Goal: Information Seeking & Learning: Learn about a topic

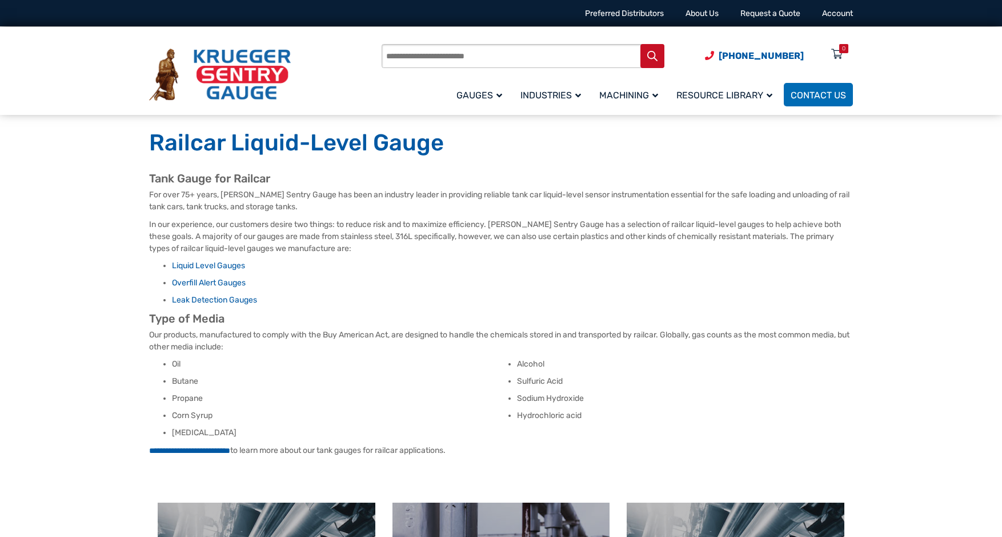
click at [239, 67] on img at bounding box center [220, 75] width 142 height 53
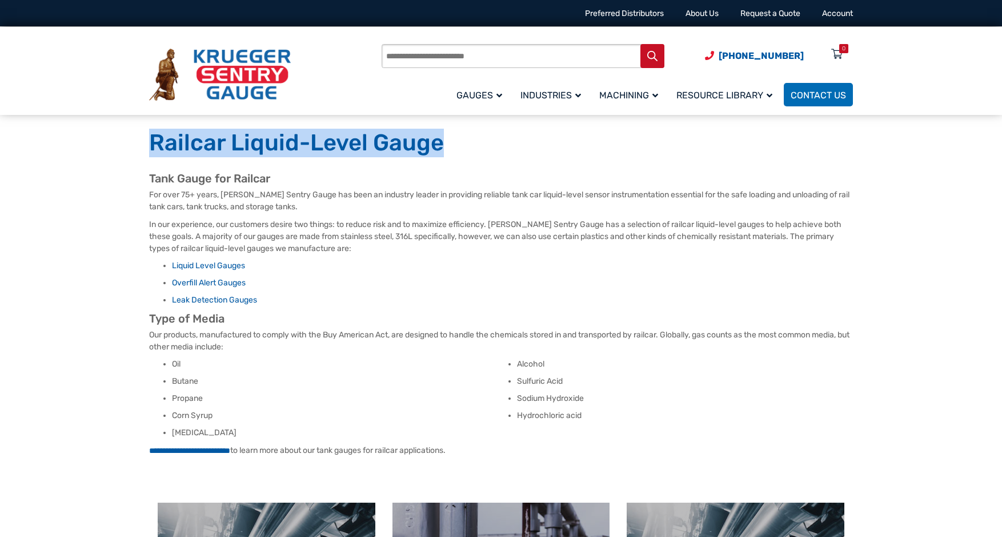
drag, startPoint x: 441, startPoint y: 146, endPoint x: 149, endPoint y: 147, distance: 291.4
click at [149, 147] on h1 "Railcar Liquid-Level Gauge" at bounding box center [501, 143] width 704 height 29
drag, startPoint x: 149, startPoint y: 147, endPoint x: 162, endPoint y: 148, distance: 13.2
copy h1 "Railcar Liquid-Level Gauge"
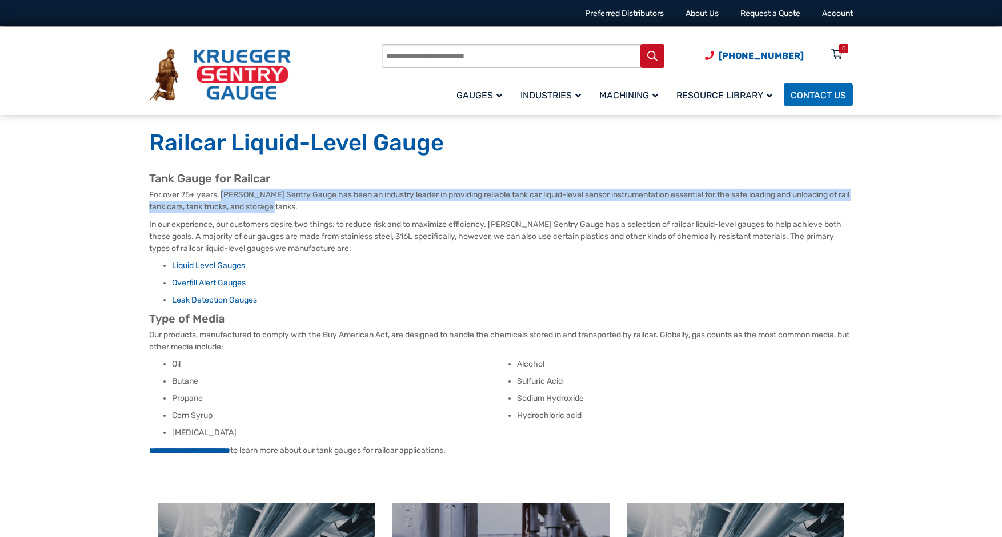
drag, startPoint x: 221, startPoint y: 195, endPoint x: 285, endPoint y: 207, distance: 65.7
click at [285, 207] on p "For over 75+ years, [PERSON_NAME] Sentry Gauge has been an industry leader in p…" at bounding box center [501, 201] width 704 height 24
drag, startPoint x: 285, startPoint y: 207, endPoint x: 277, endPoint y: 208, distance: 8.6
copy p "Krueger Sentry Gauge has been an industry leader in providing reliable tank car…"
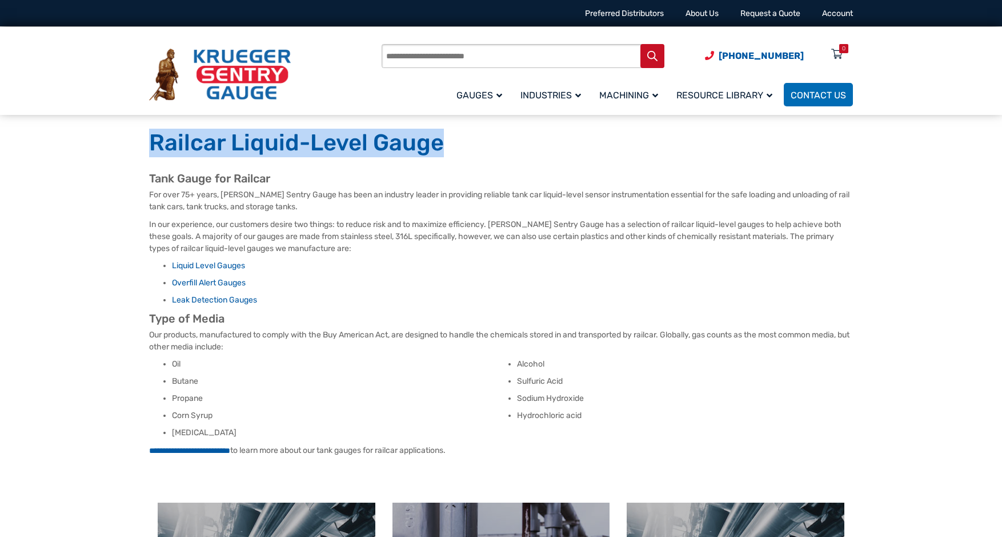
drag, startPoint x: 441, startPoint y: 142, endPoint x: 154, endPoint y: 141, distance: 286.3
click at [154, 141] on h1 "Railcar Liquid-Level Gauge" at bounding box center [501, 143] width 704 height 29
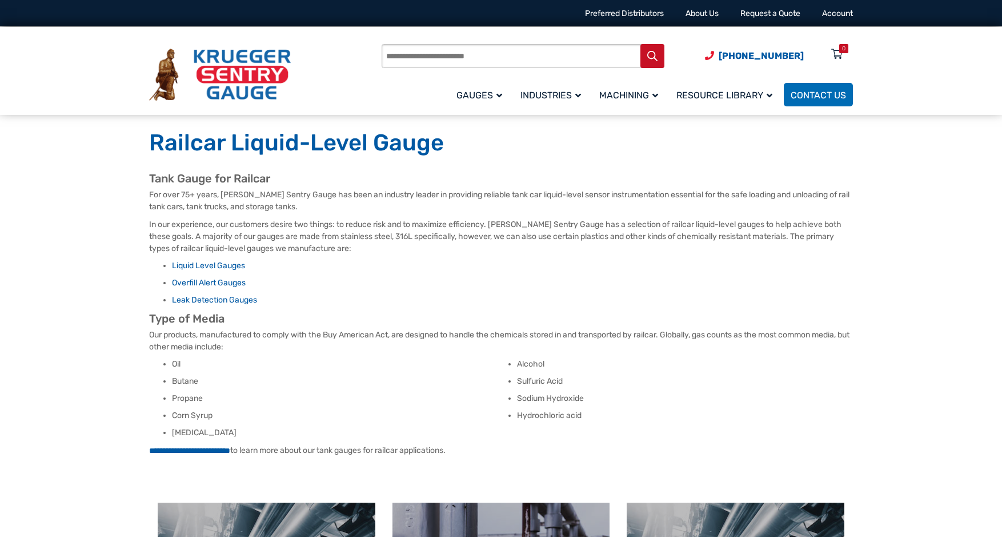
drag, startPoint x: 154, startPoint y: 141, endPoint x: 265, endPoint y: 180, distance: 117.6
click at [265, 180] on h2 "Tank Gauge for Railcar" at bounding box center [501, 178] width 704 height 14
drag, startPoint x: 271, startPoint y: 179, endPoint x: 150, endPoint y: 179, distance: 121.7
click at [150, 179] on h2 "Tank Gauge for Railcar" at bounding box center [501, 178] width 704 height 14
copy h2 "Tank Gauge for Railcar"
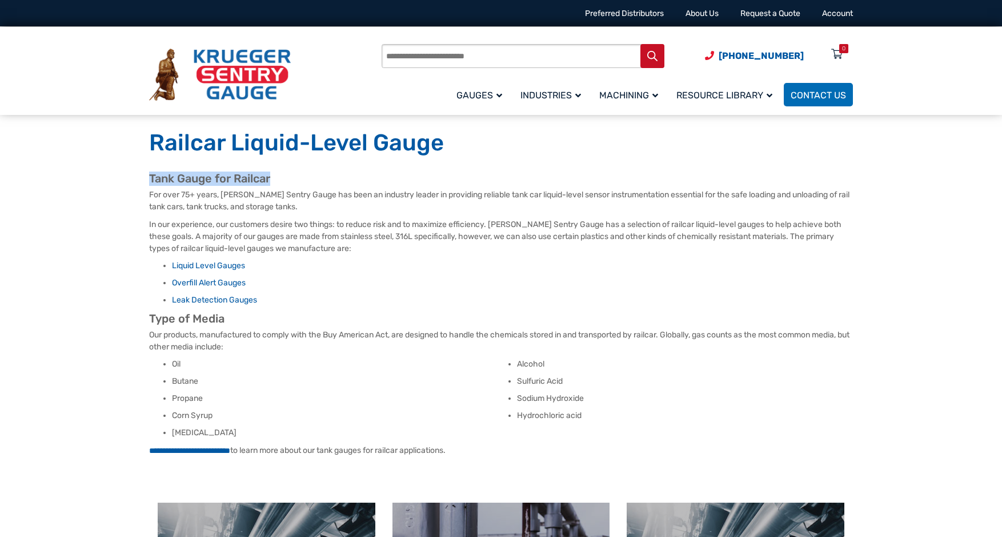
drag, startPoint x: 144, startPoint y: 451, endPoint x: 487, endPoint y: 460, distance: 342.9
click at [487, 460] on div "Tank Gauge for Railcar For over 75+ years, Krueger Sentry Gauge has been an ind…" at bounding box center [500, 325] width 731 height 308
drag, startPoint x: 487, startPoint y: 460, endPoint x: 474, endPoint y: 450, distance: 16.2
copy p "**********"
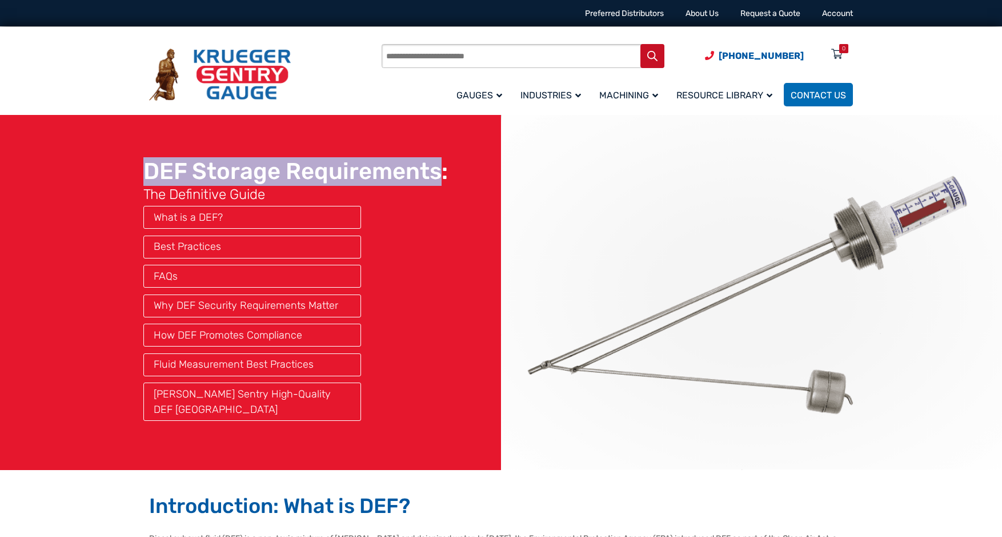
drag, startPoint x: 439, startPoint y: 180, endPoint x: 144, endPoint y: 188, distance: 295.5
click at [144, 188] on section "DEF Storage Requirements: The Definitive Guide What is a DEF? Best Practices FA…" at bounding box center [250, 292] width 501 height 355
drag, startPoint x: 144, startPoint y: 188, endPoint x: 190, endPoint y: 178, distance: 47.3
copy h1 "DEF Storage Requirements"
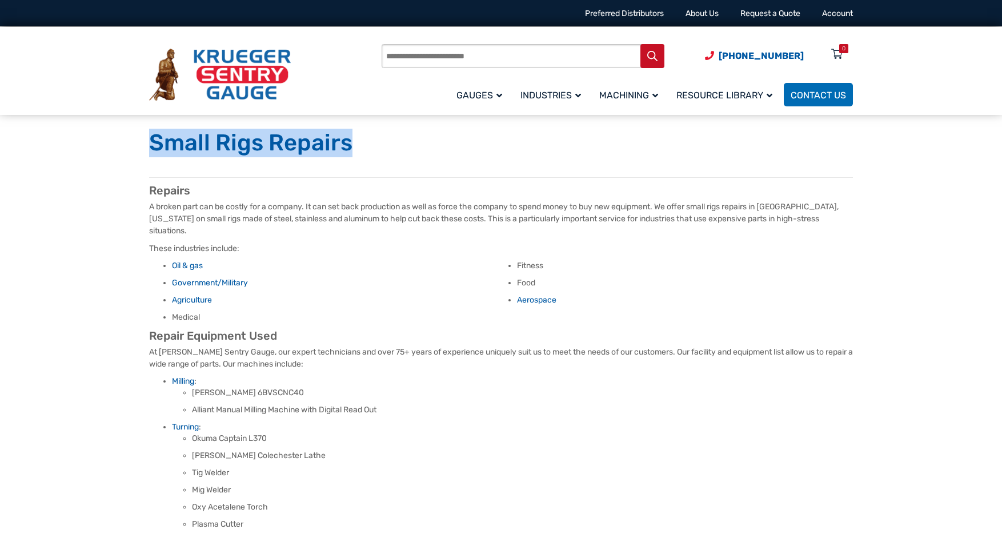
drag, startPoint x: 350, startPoint y: 141, endPoint x: 154, endPoint y: 137, distance: 196.6
click at [154, 137] on h1 "Small Rigs Repairs" at bounding box center [501, 143] width 704 height 29
copy h1 "Small Rigs Repairs"
